Goal: Task Accomplishment & Management: Manage account settings

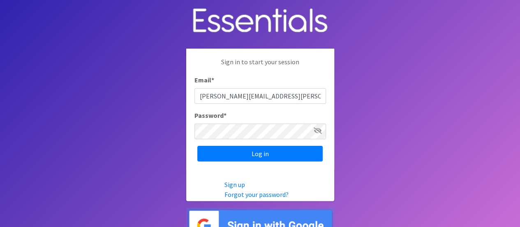
click at [238, 154] on input "Log in" at bounding box center [259, 154] width 125 height 16
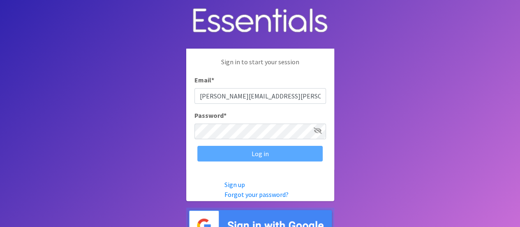
click at [254, 153] on div "Log in" at bounding box center [261, 154] width 132 height 16
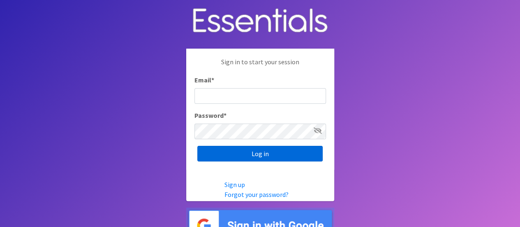
type input "[PERSON_NAME][EMAIL_ADDRESS][PERSON_NAME][DOMAIN_NAME]"
click at [255, 158] on input "Log in" at bounding box center [259, 154] width 125 height 16
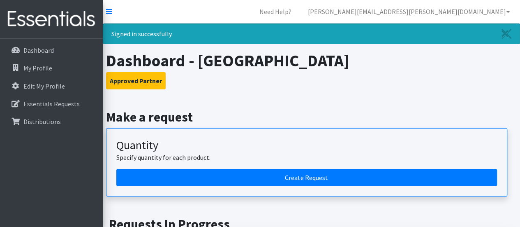
scroll to position [1, 0]
